Goal: Information Seeking & Learning: Find specific fact

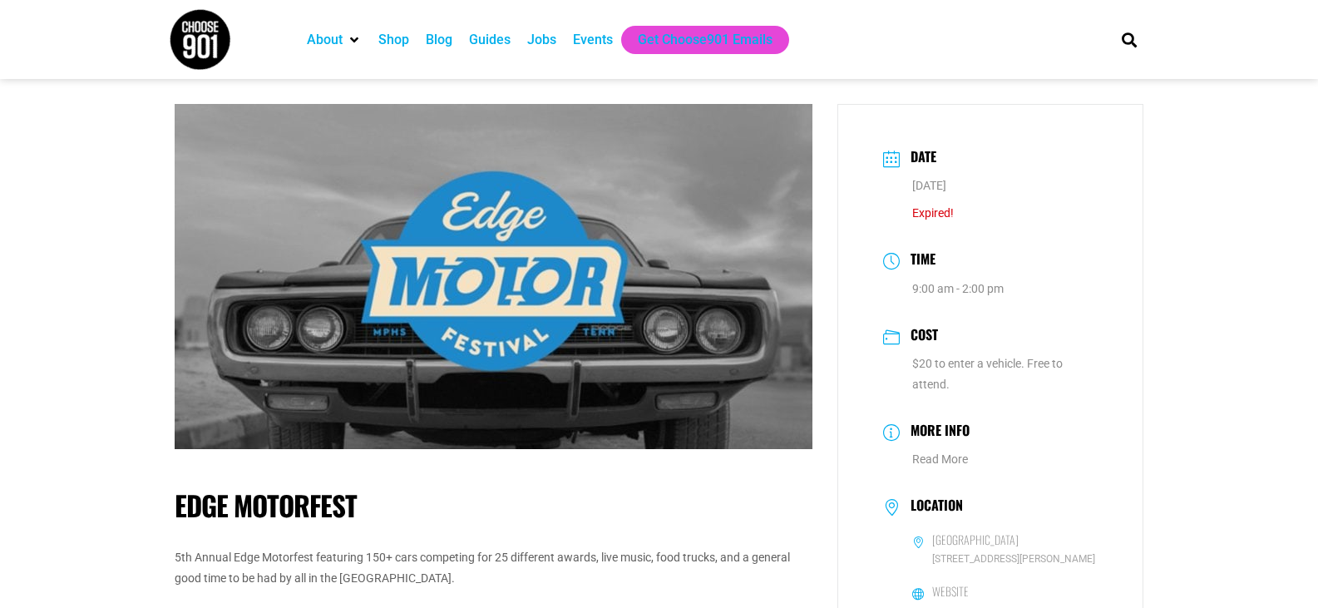
click at [202, 39] on img at bounding box center [200, 39] width 62 height 62
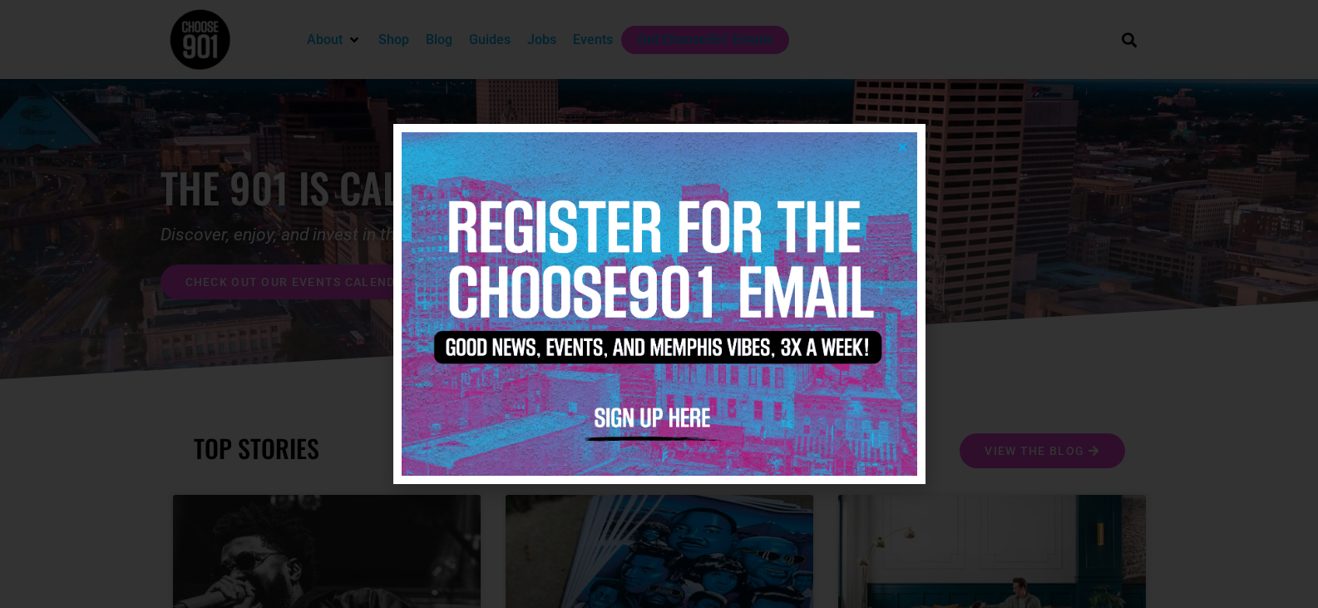
click at [903, 151] on icon "Close" at bounding box center [902, 147] width 12 height 12
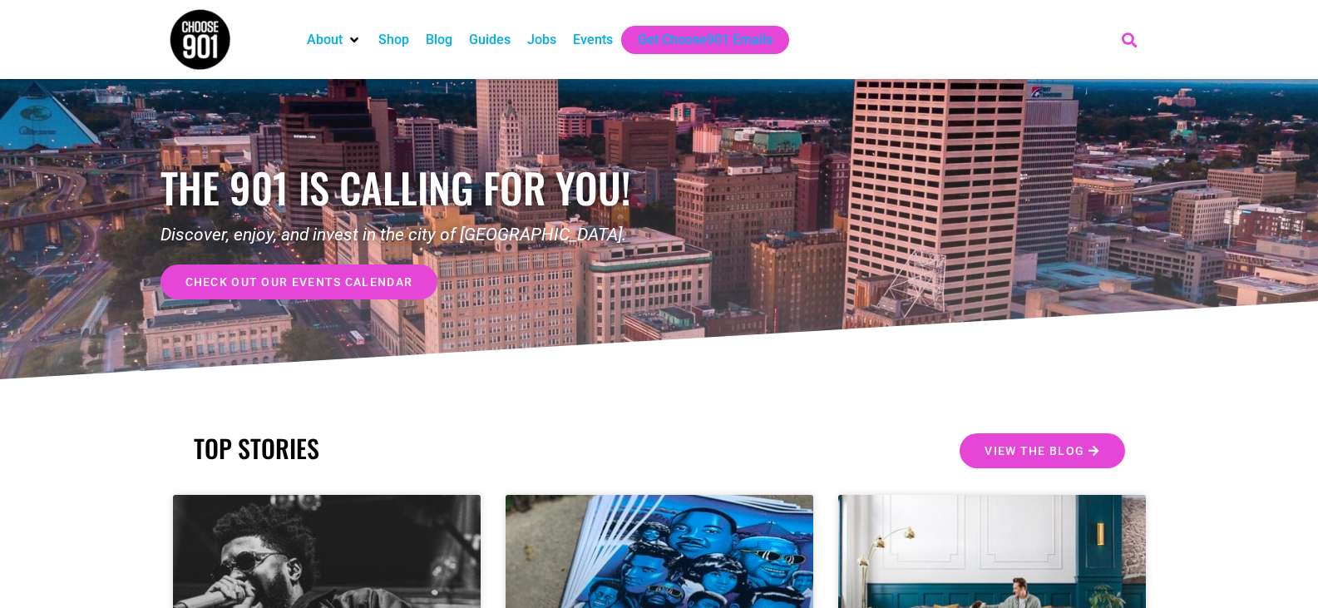
click at [1130, 37] on icon "Search" at bounding box center [1128, 39] width 27 height 27
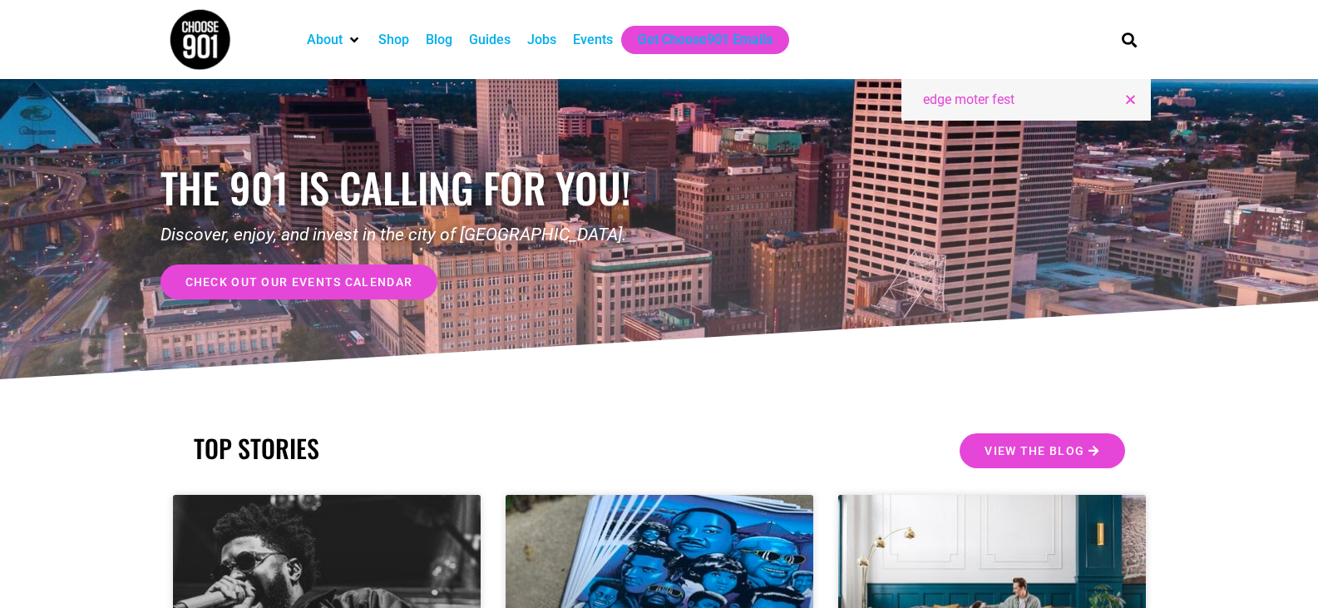
type input "edge moter fest"
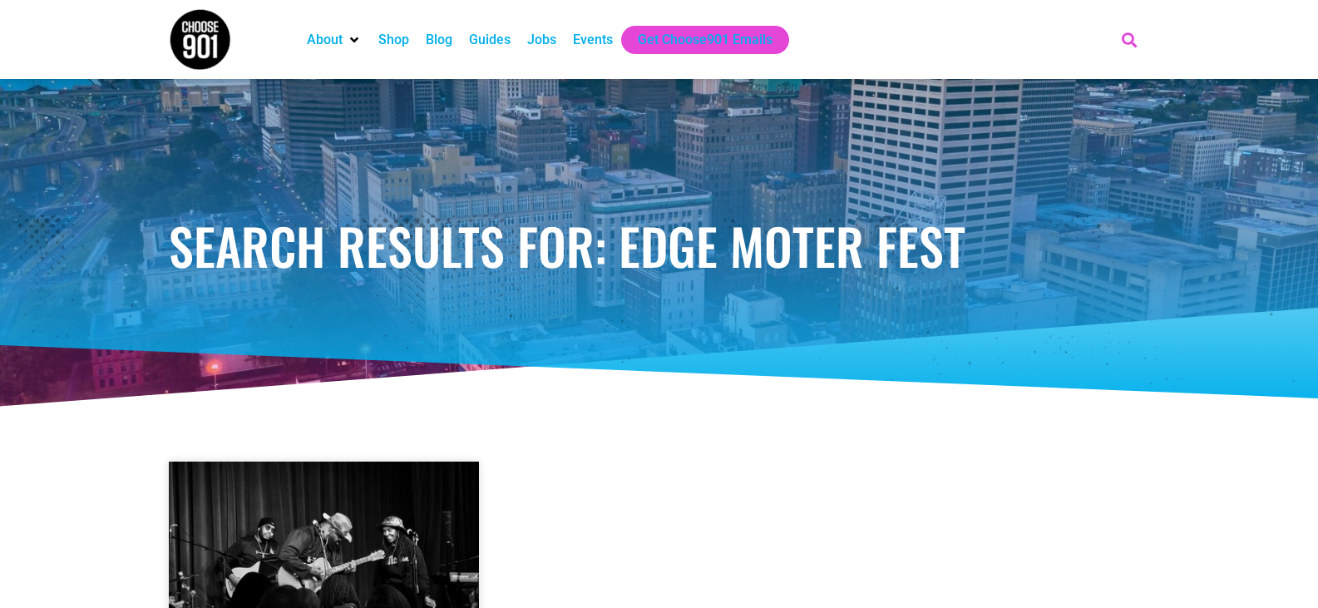
click at [1130, 37] on icon "Search" at bounding box center [1128, 39] width 27 height 27
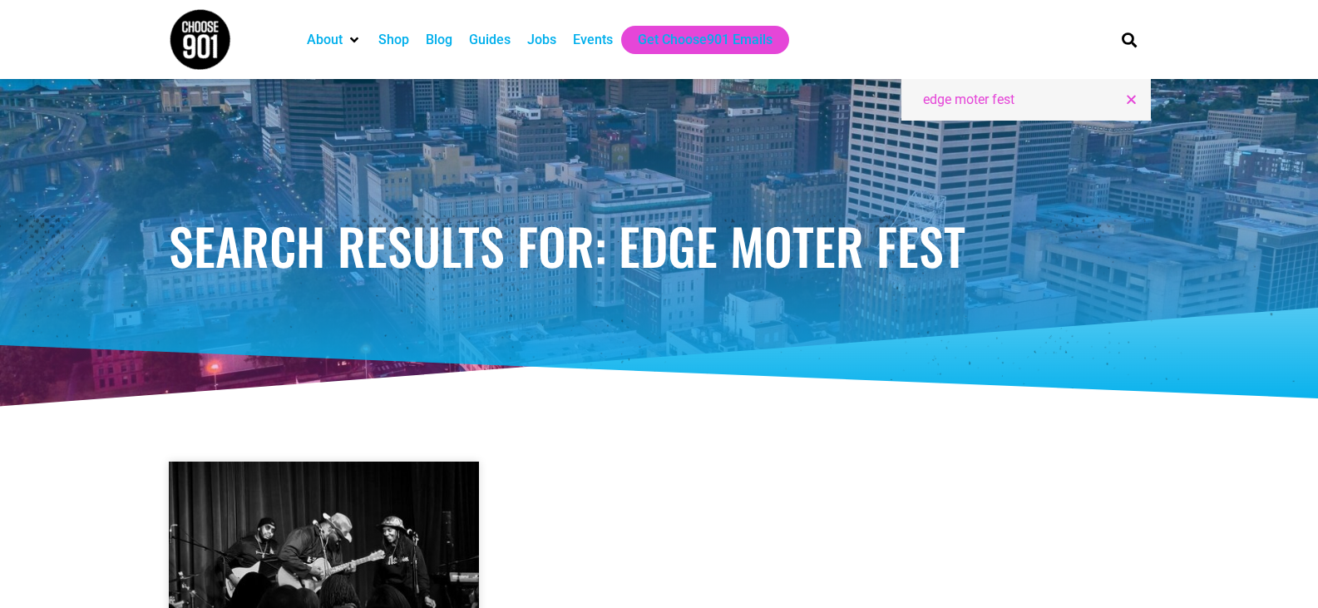
click at [1031, 93] on input "edge moter fest" at bounding box center [1020, 100] width 194 height 20
type input "edge motor fest"
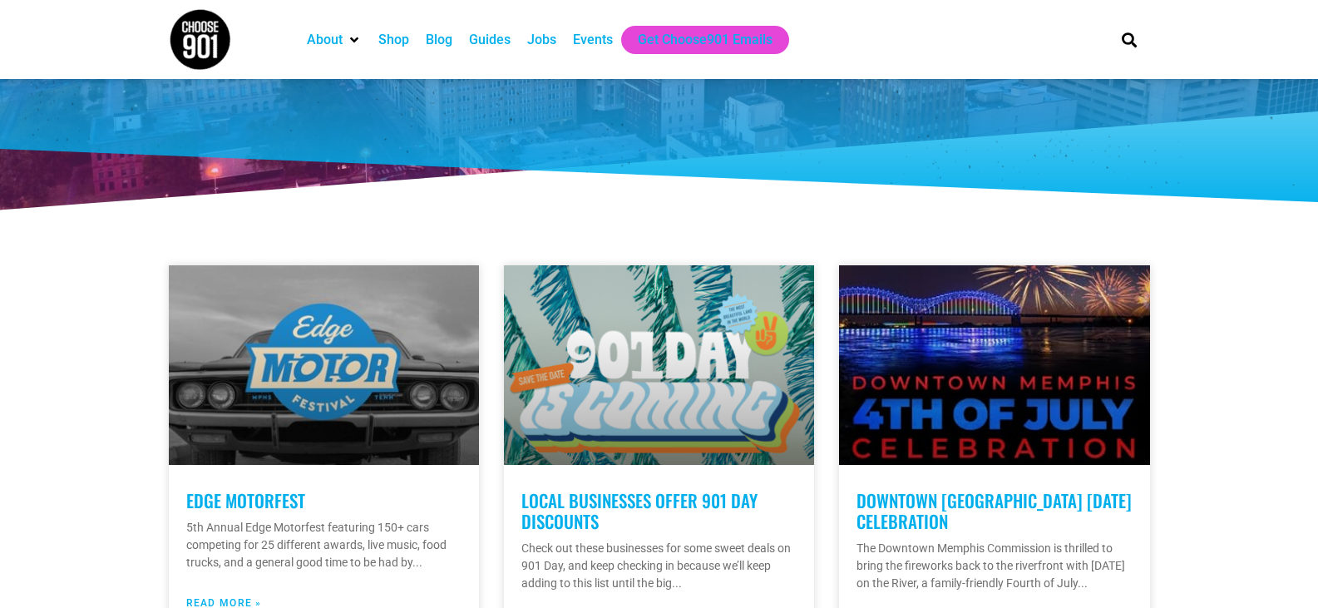
scroll to position [295, 0]
